Goal: Task Accomplishment & Management: Manage account settings

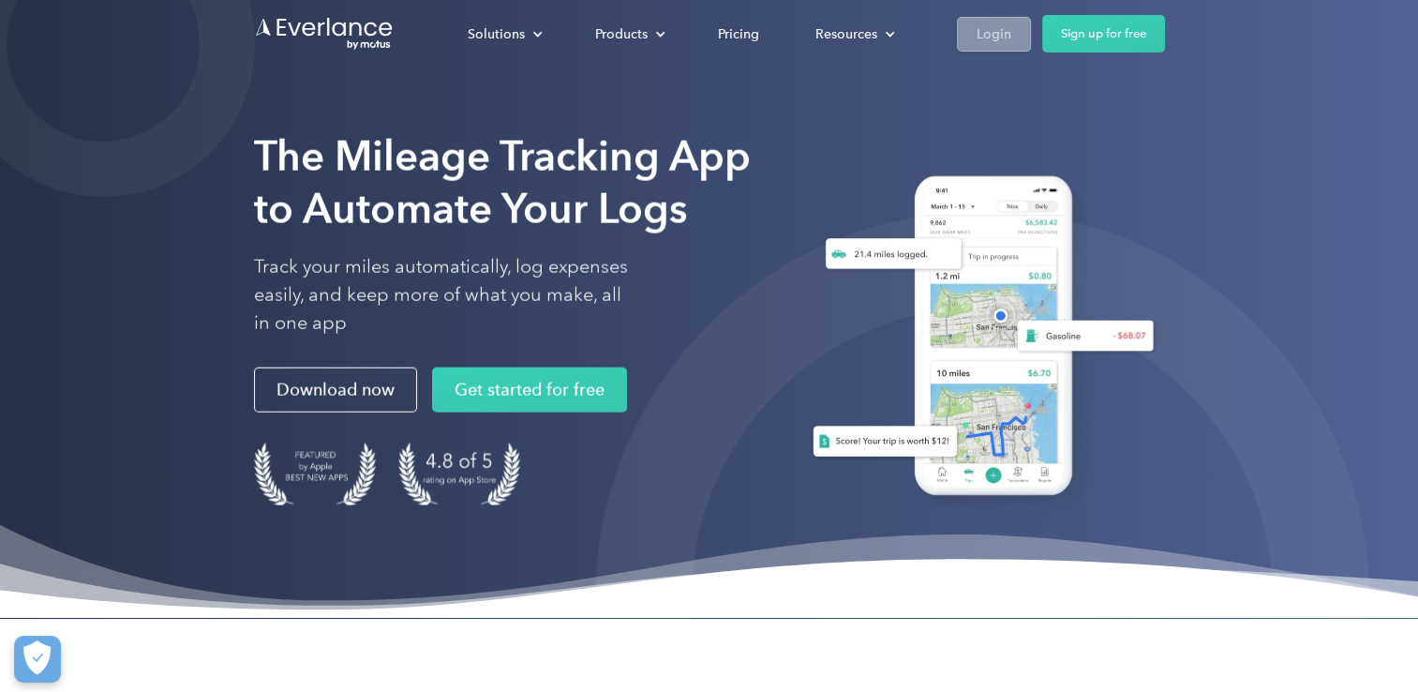
click at [1012, 41] on link "Login" at bounding box center [994, 34] width 74 height 35
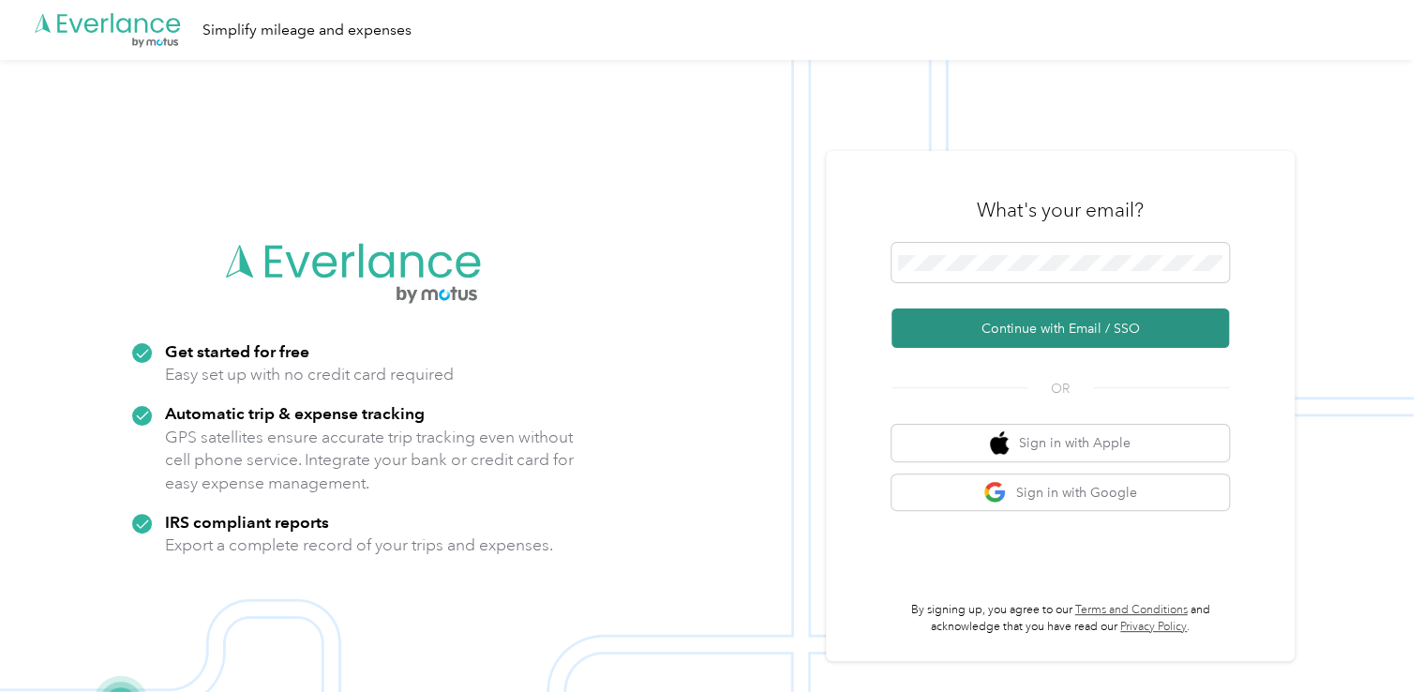
click at [1078, 333] on button "Continue with Email / SSO" at bounding box center [1059, 327] width 337 height 39
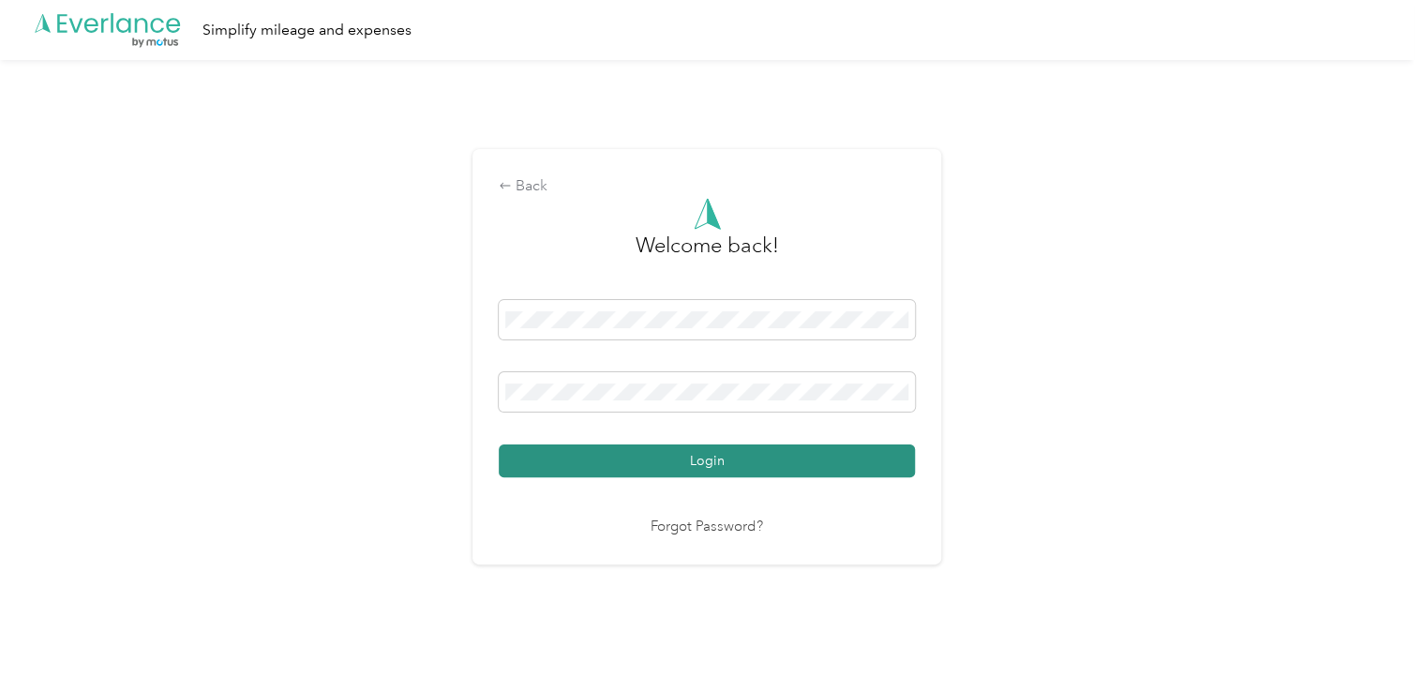
click at [868, 466] on button "Login" at bounding box center [707, 460] width 416 height 33
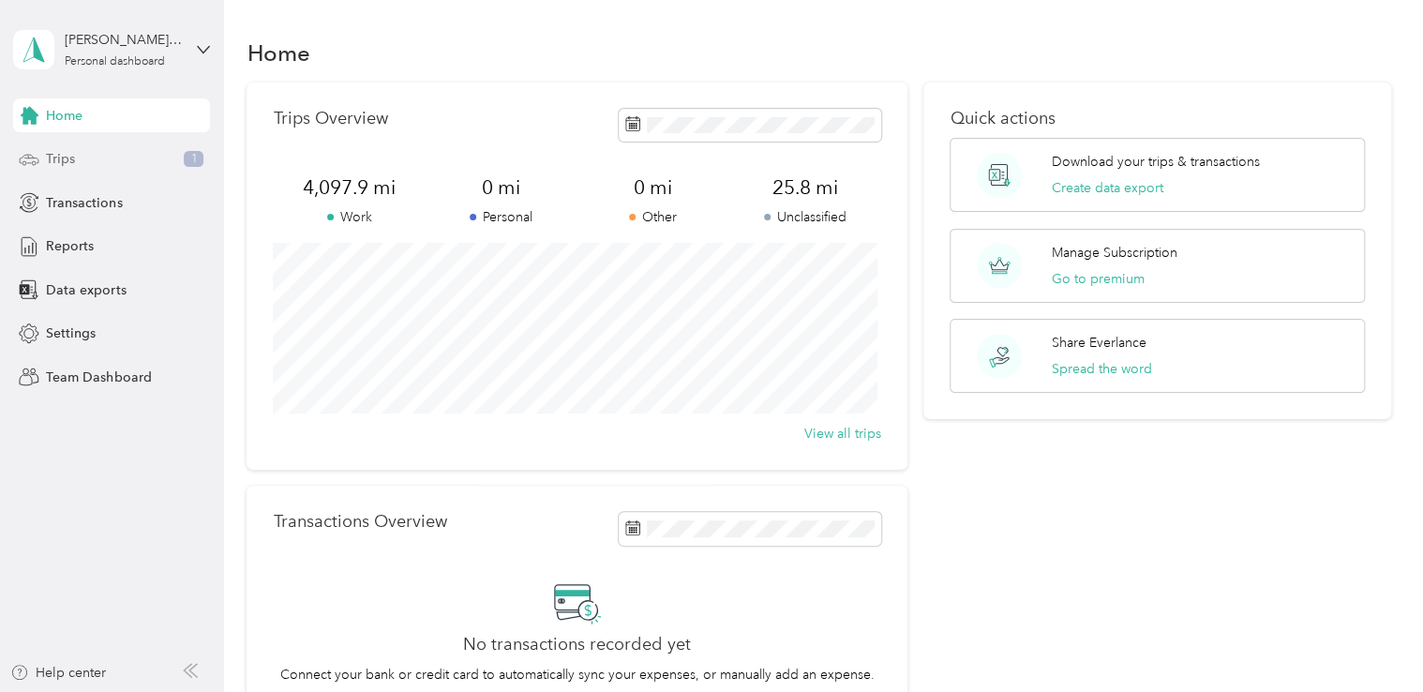
click at [104, 166] on div "Trips 1" at bounding box center [111, 159] width 197 height 34
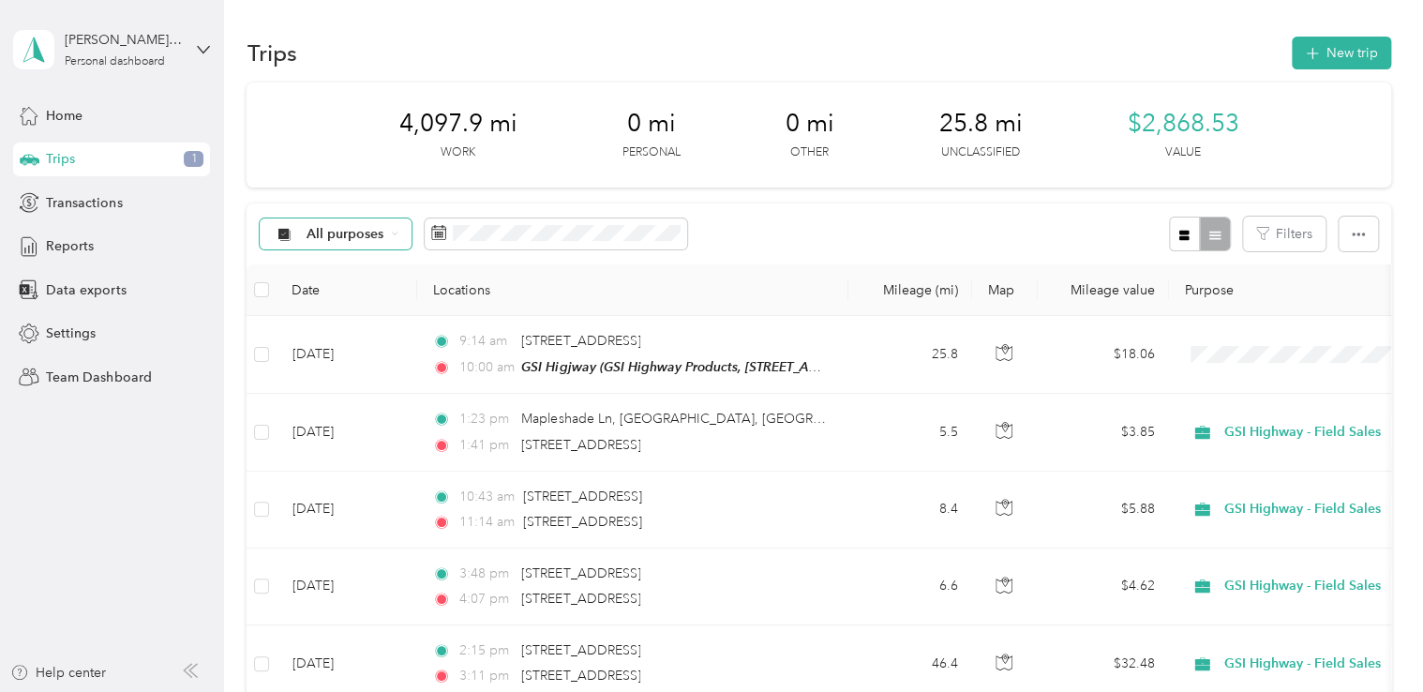
click at [394, 245] on div "All purposes" at bounding box center [336, 234] width 152 height 32
click at [379, 401] on li "GSI Highway - Field Sales" at bounding box center [369, 398] width 217 height 33
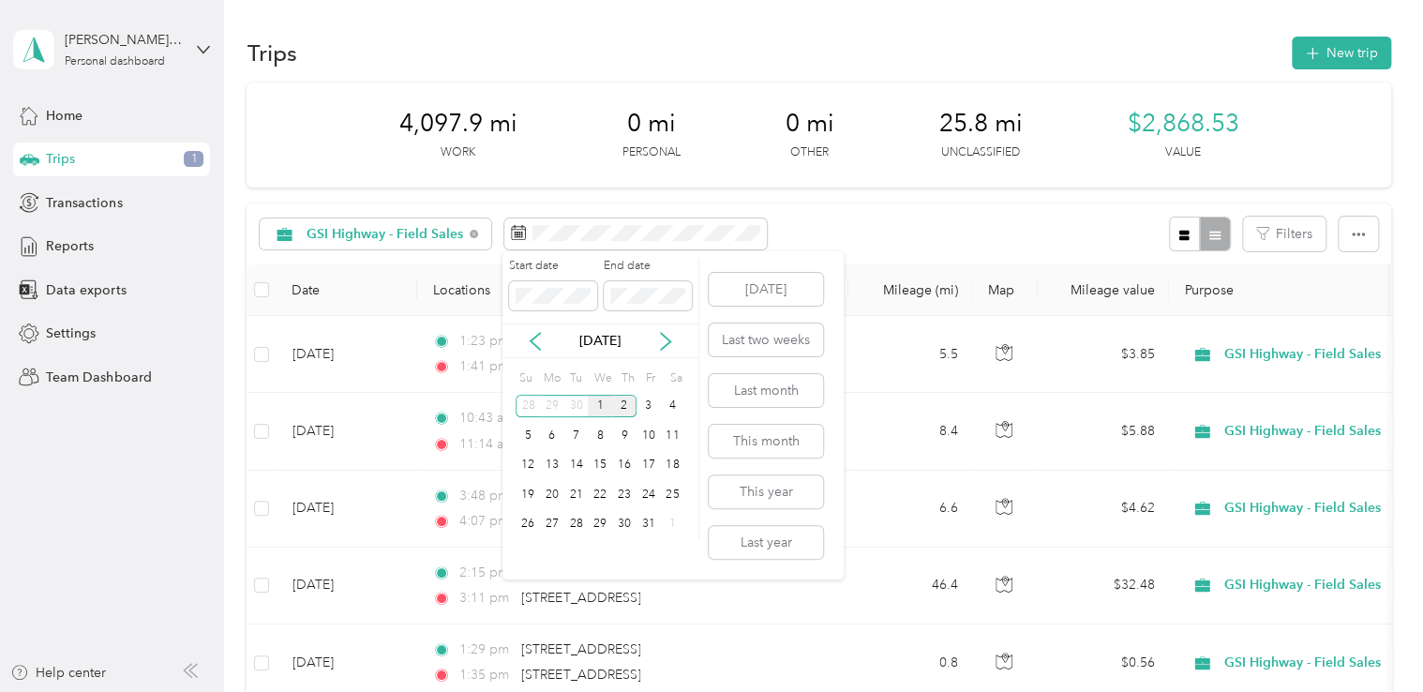
click at [597, 400] on div "1" at bounding box center [600, 406] width 24 height 23
click at [532, 339] on icon at bounding box center [535, 341] width 9 height 17
click at [548, 406] on div "1" at bounding box center [552, 406] width 24 height 23
click at [551, 403] on div "1" at bounding box center [552, 406] width 24 height 23
click at [536, 351] on div "Sep 2025" at bounding box center [600, 340] width 196 height 35
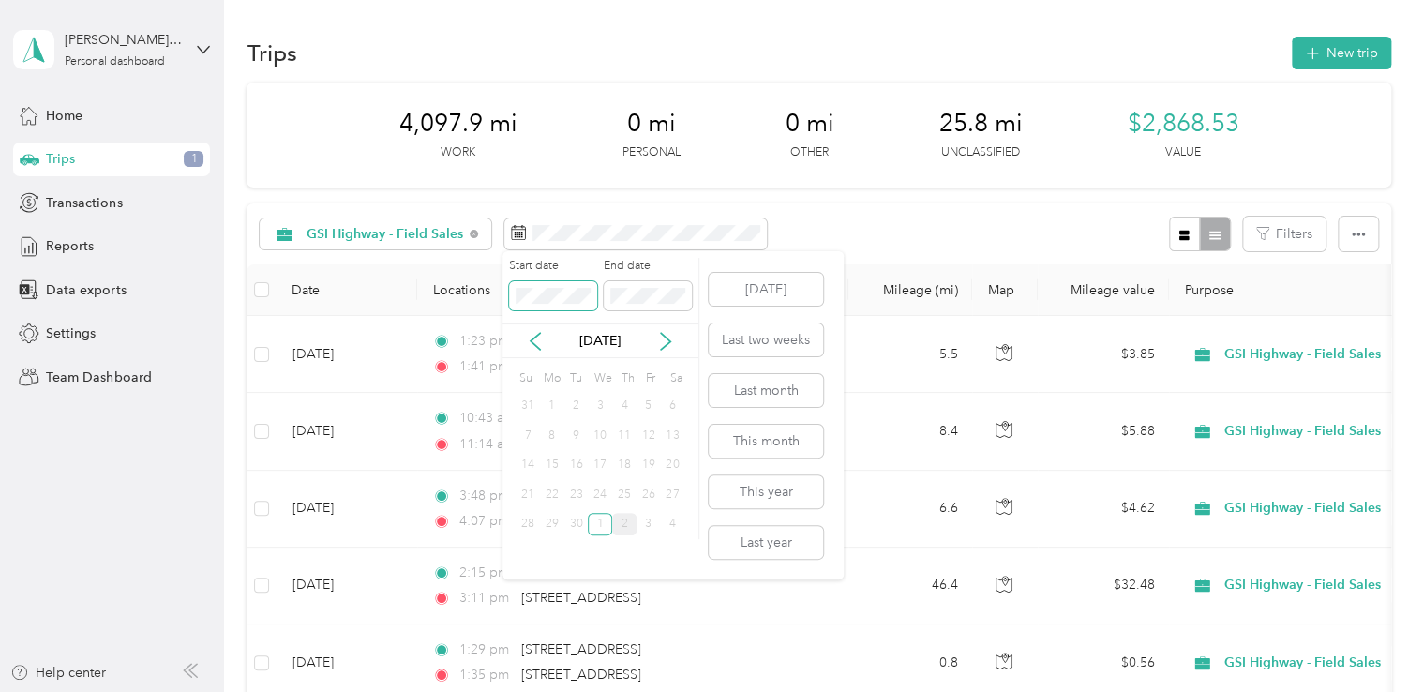
click at [538, 306] on span at bounding box center [553, 296] width 88 height 30
click at [576, 524] on div "30" at bounding box center [576, 524] width 24 height 23
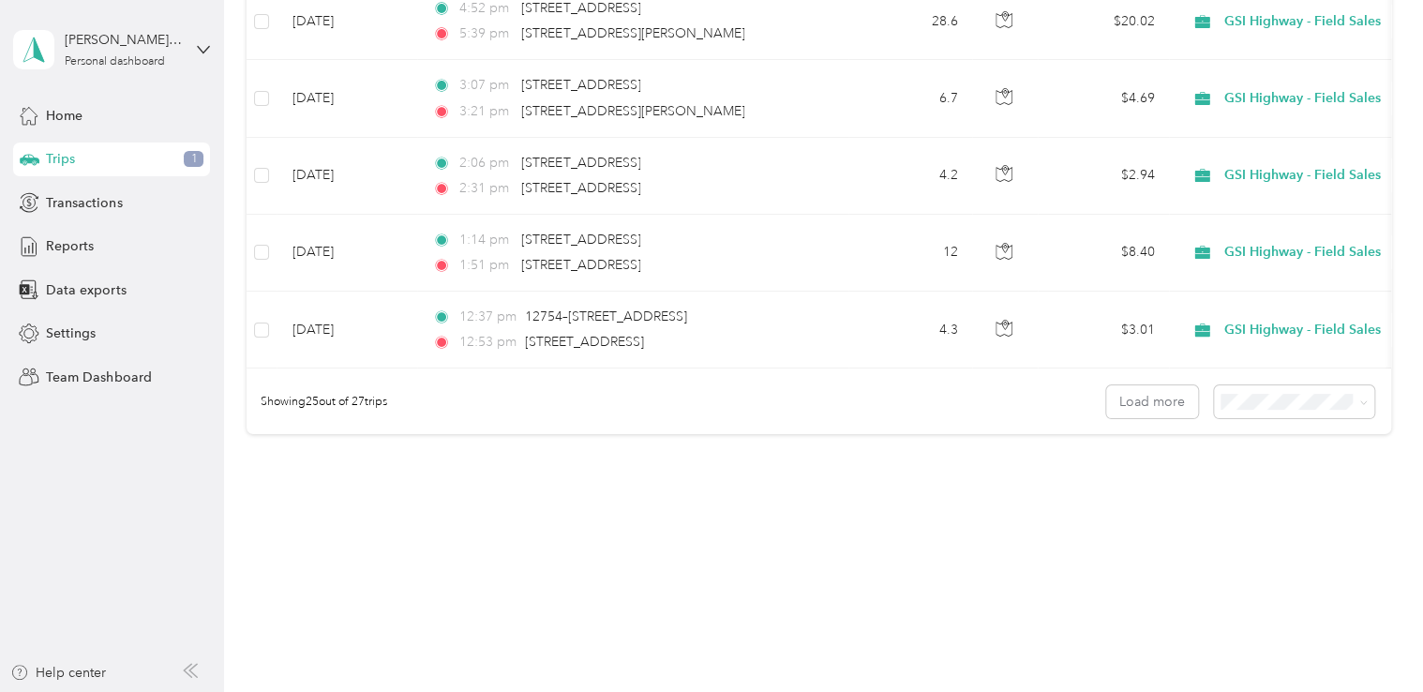
scroll to position [1885, 0]
click at [1353, 396] on span at bounding box center [1360, 400] width 15 height 20
click at [1359, 399] on icon at bounding box center [1363, 400] width 8 height 8
click at [1319, 461] on div "50 per load" at bounding box center [1289, 467] width 134 height 20
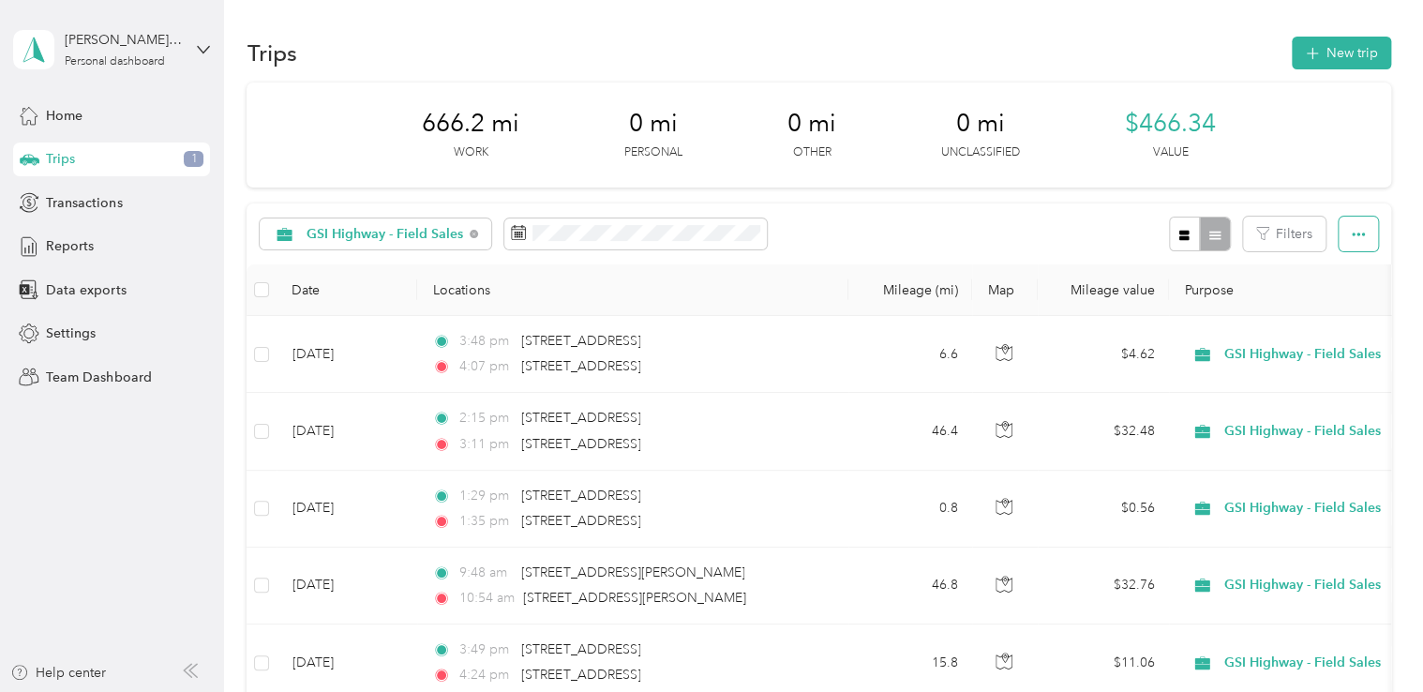
click at [1352, 241] on icon "button" at bounding box center [1358, 234] width 13 height 13
click at [1341, 298] on span "Export" at bounding box center [1326, 302] width 39 height 16
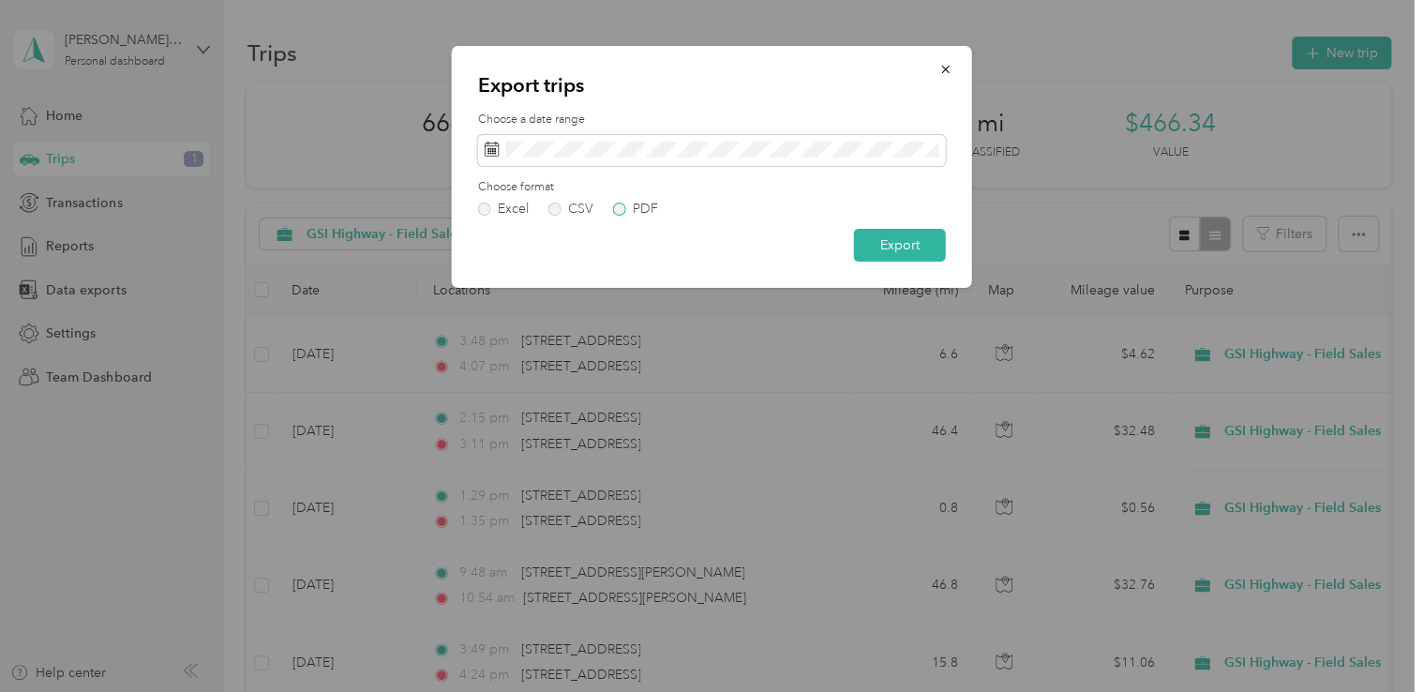
click at [616, 213] on label "PDF" at bounding box center [635, 208] width 45 height 13
click at [889, 238] on button "Export" at bounding box center [900, 245] width 92 height 33
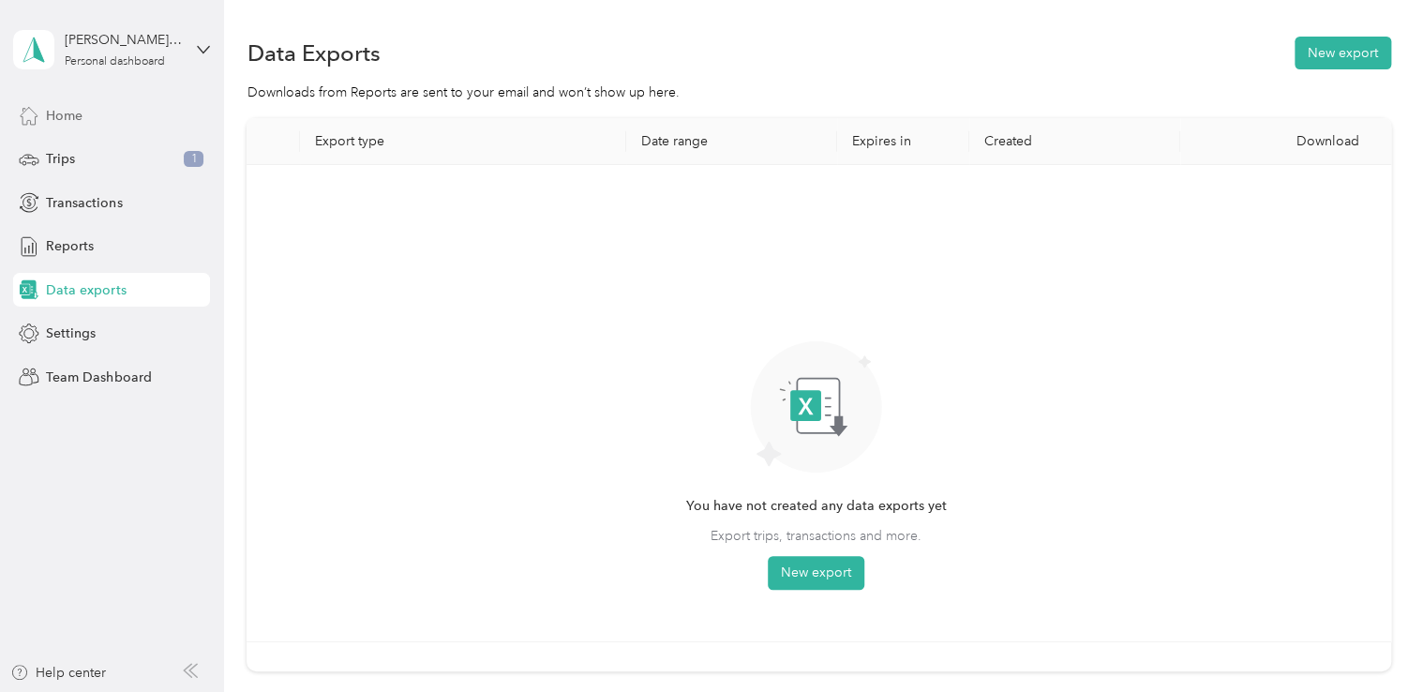
click at [74, 114] on span "Home" at bounding box center [64, 116] width 37 height 20
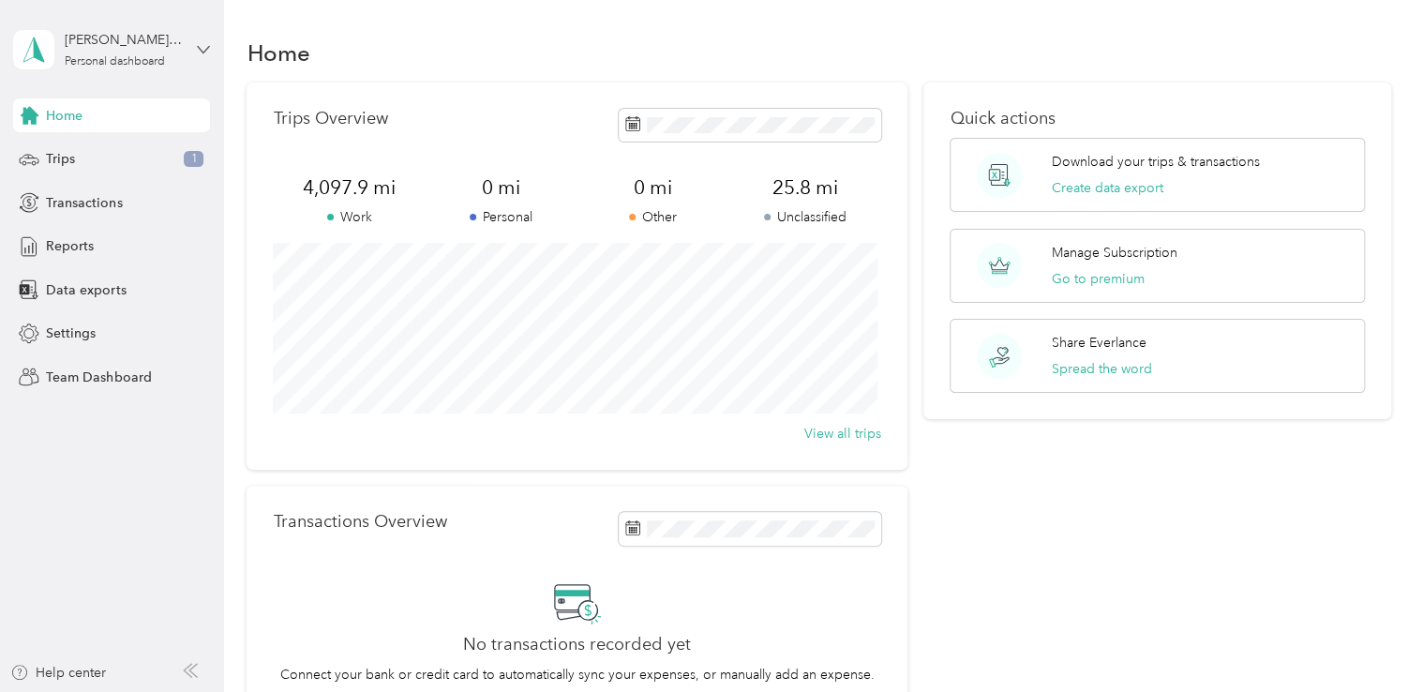
click at [202, 53] on icon at bounding box center [203, 49] width 13 height 13
click at [101, 152] on div "Log out" at bounding box center [264, 151] width 474 height 33
